Goal: Find specific page/section

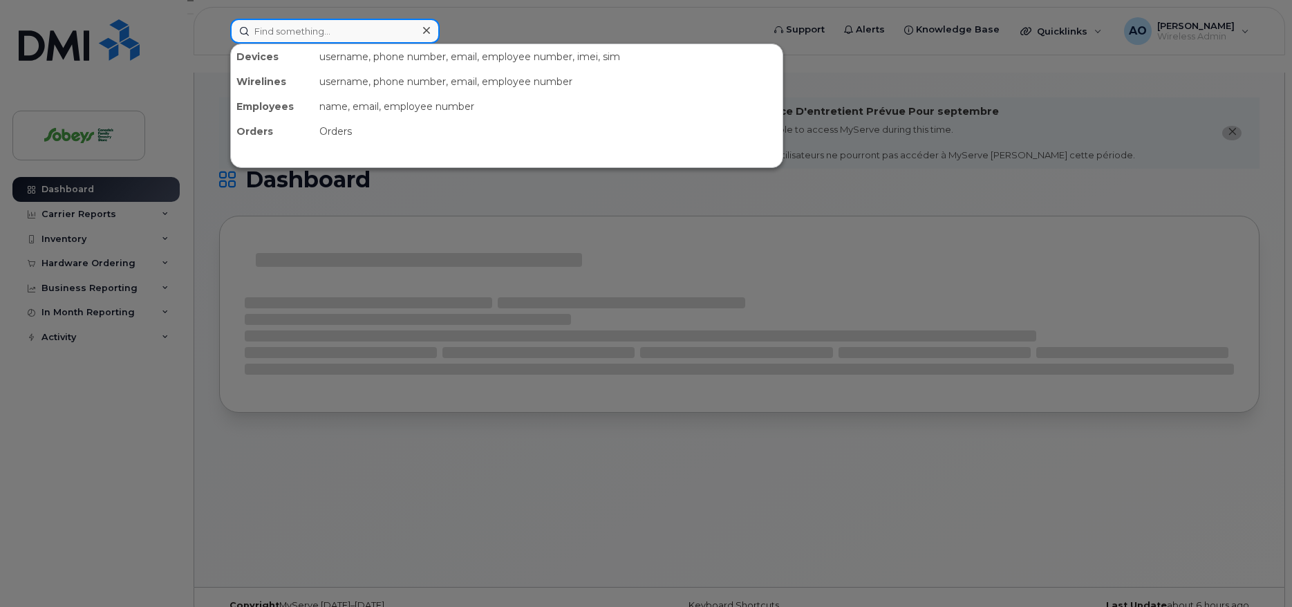
click at [308, 26] on input at bounding box center [334, 31] width 209 height 25
paste input "Catherine.Charbonneau"
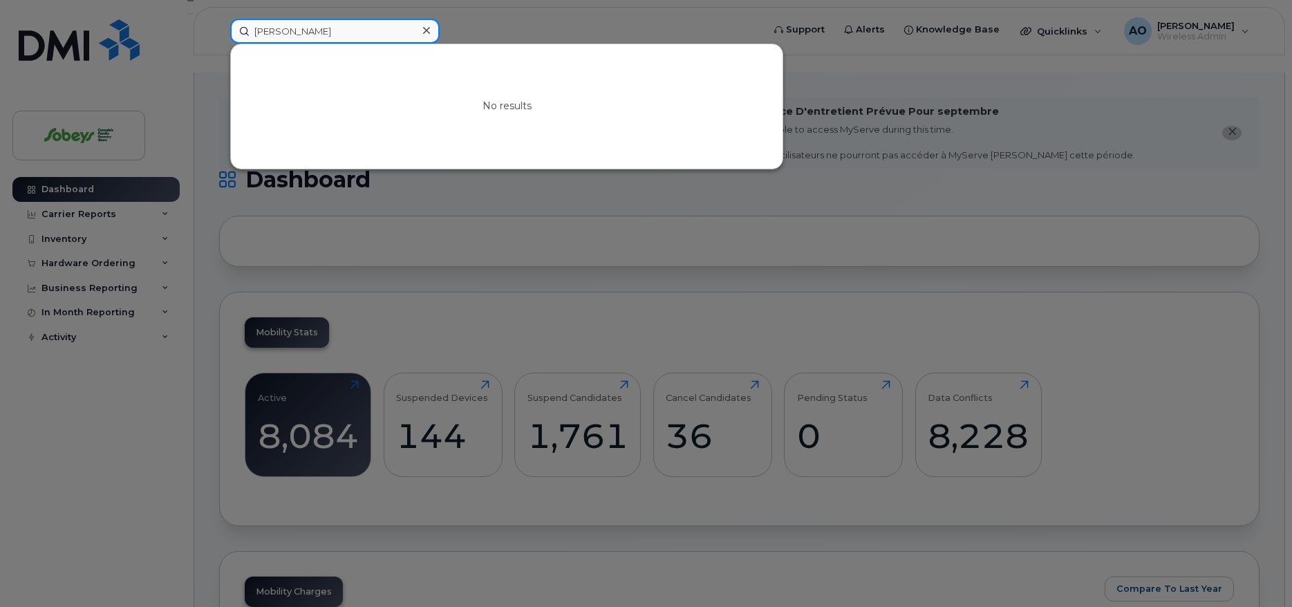
click at [319, 32] on input "Catherine Charbonneau" at bounding box center [334, 31] width 209 height 25
drag, startPoint x: 385, startPoint y: 28, endPoint x: 243, endPoint y: 29, distance: 141.7
click at [243, 29] on input "Catherine Charbonneau" at bounding box center [334, 31] width 209 height 25
paste input "Maxime.Chamaillard@sobeys.com"
drag, startPoint x: 386, startPoint y: 31, endPoint x: 185, endPoint y: 30, distance: 201.1
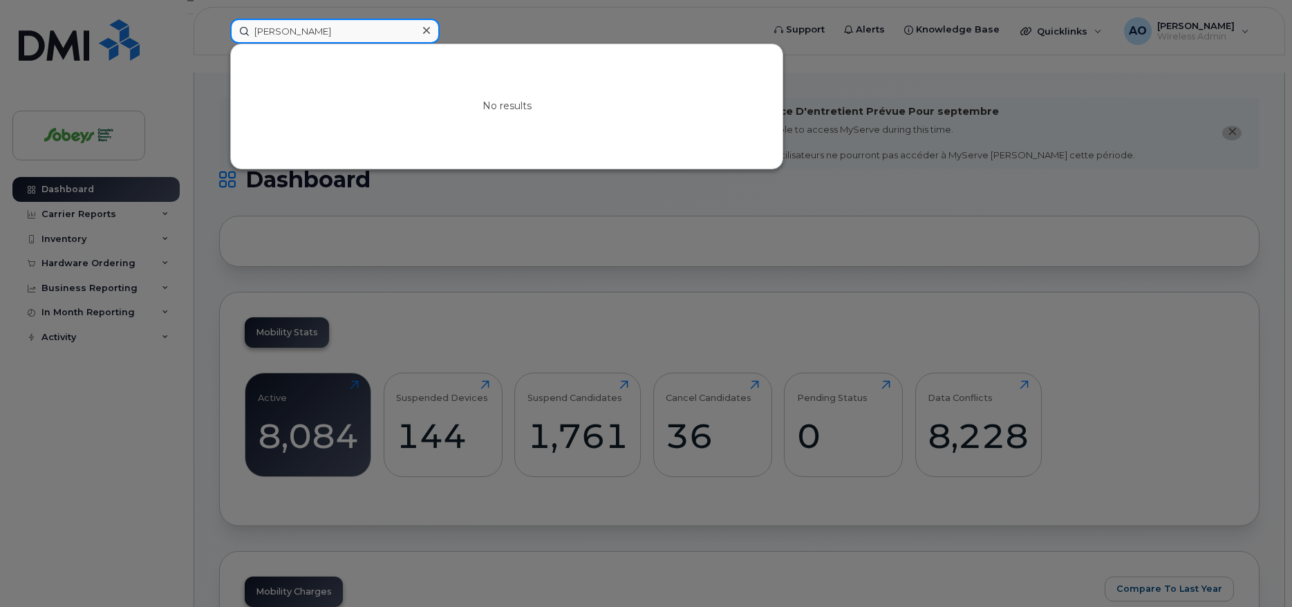
click at [230, 30] on input "Maxime Chamaillard" at bounding box center [334, 31] width 209 height 25
paste input "Cristina.Colella@Sobeys.com"
type input "Cristina Colella"
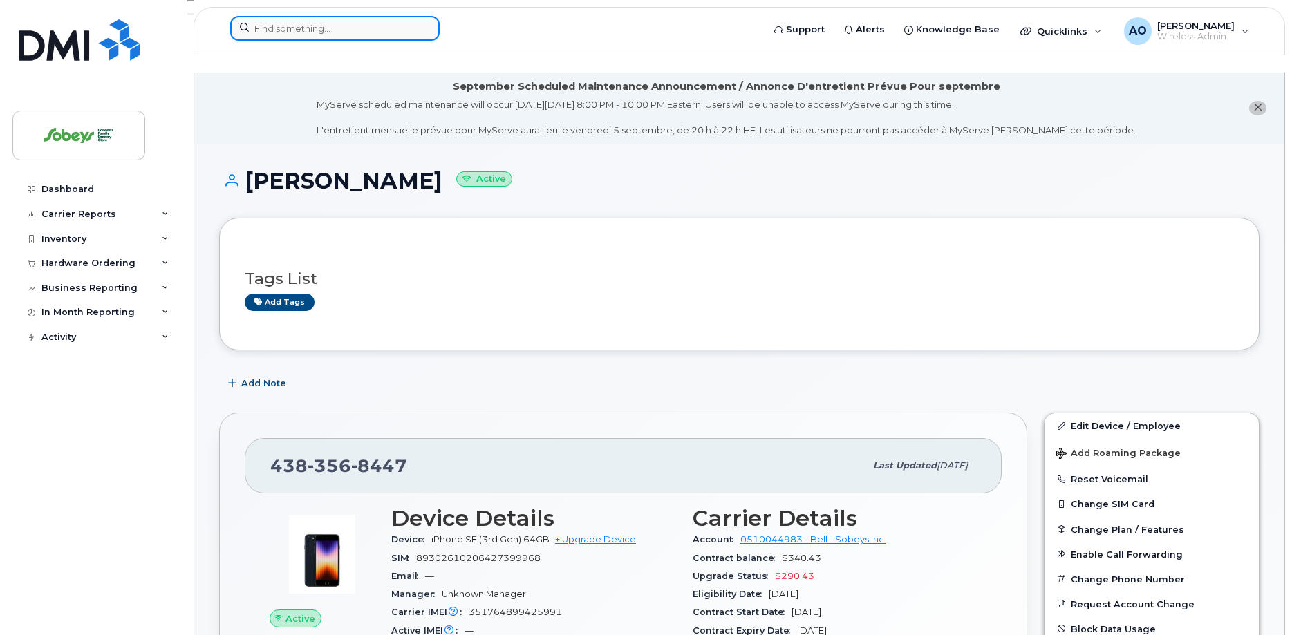
click at [275, 35] on input at bounding box center [334, 28] width 209 height 25
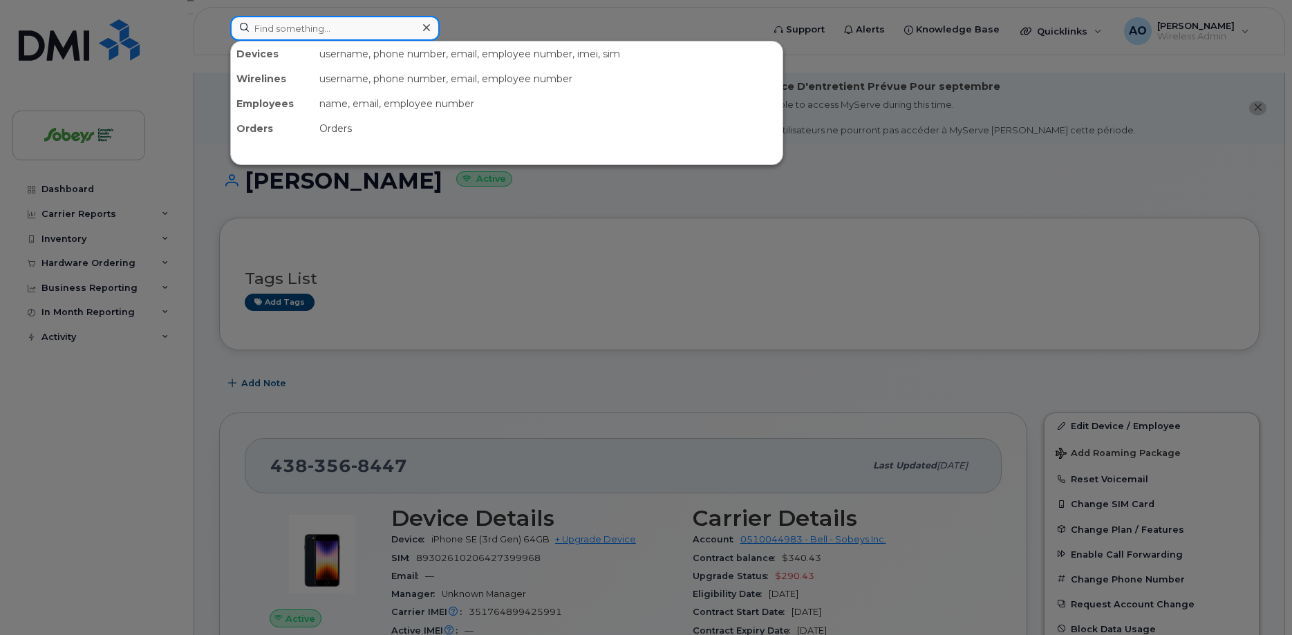
paste input "[PHONE_NUMBER]"
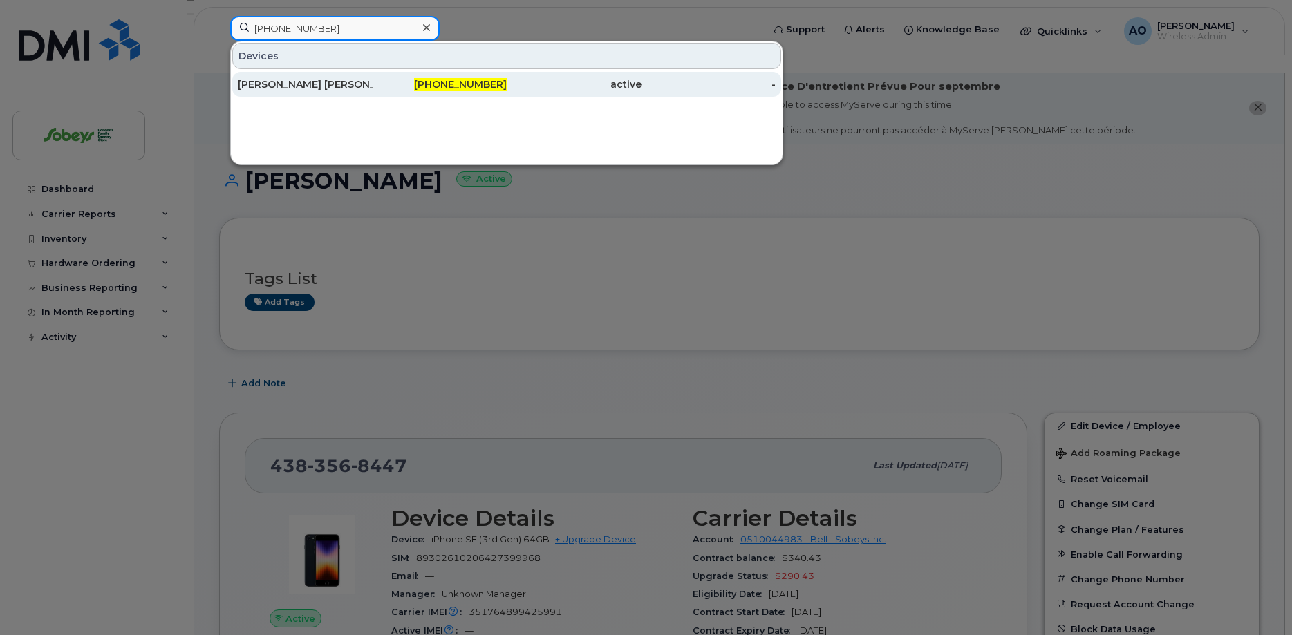
type input "[PHONE_NUMBER]"
click at [335, 78] on div "[PERSON_NAME] [PERSON_NAME]" at bounding box center [305, 84] width 135 height 14
